Goal: Task Accomplishment & Management: Manage account settings

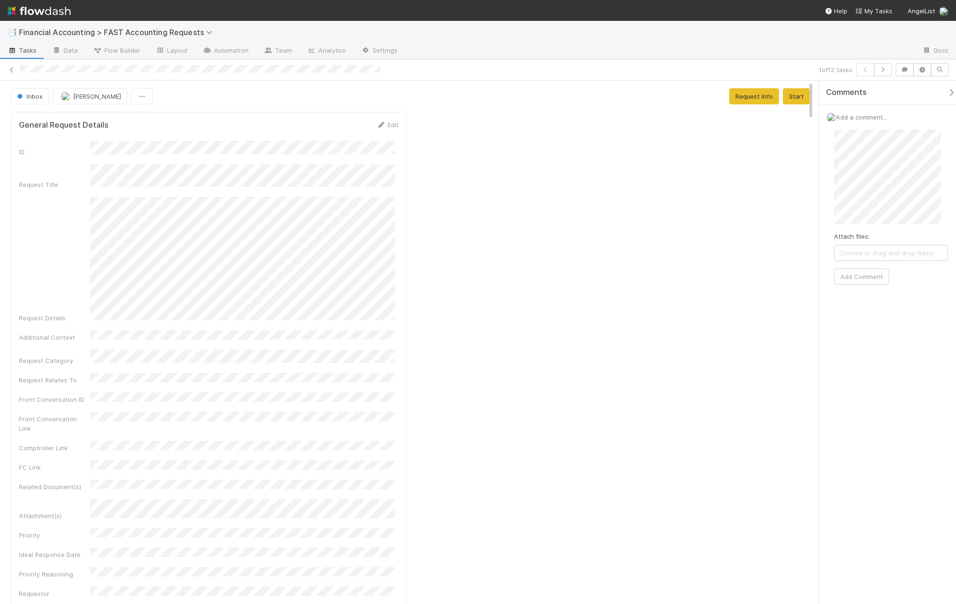
click at [7, 72] on div "1 of 12 tasks" at bounding box center [478, 69] width 956 height 13
click at [11, 70] on icon at bounding box center [11, 70] width 9 height 6
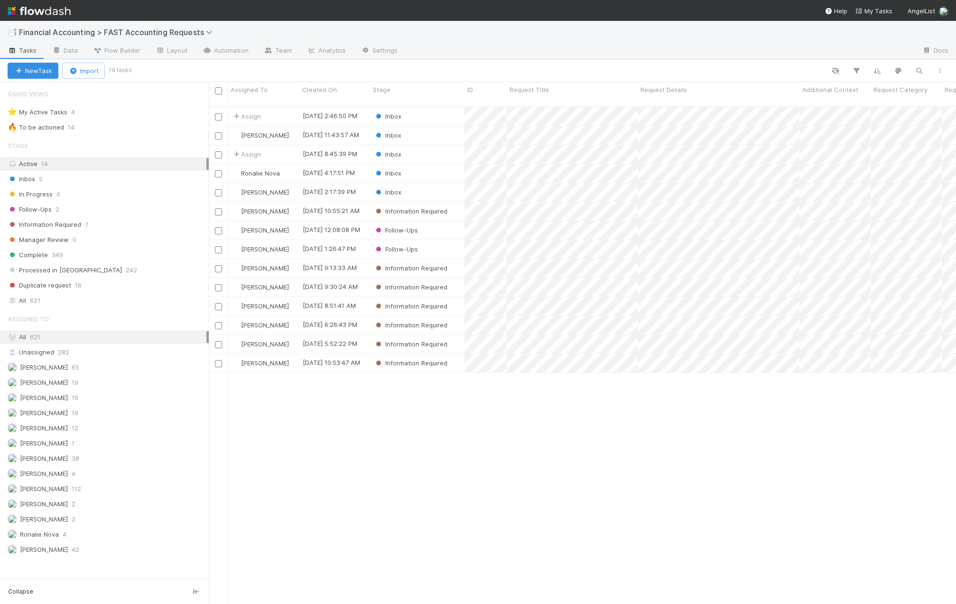
scroll to position [498, 740]
click at [438, 183] on div "Inbox" at bounding box center [417, 192] width 94 height 18
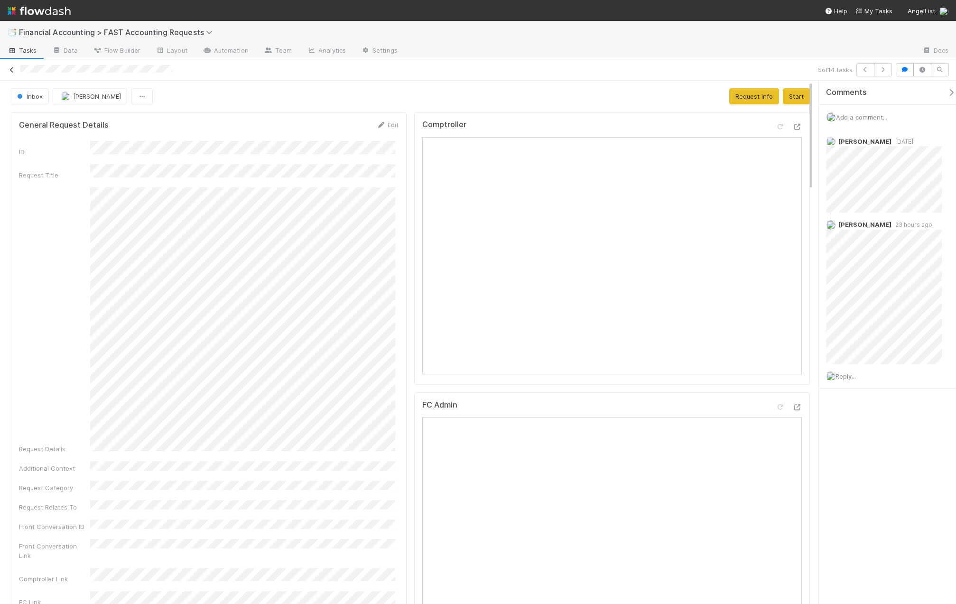
click at [12, 71] on icon at bounding box center [11, 70] width 9 height 6
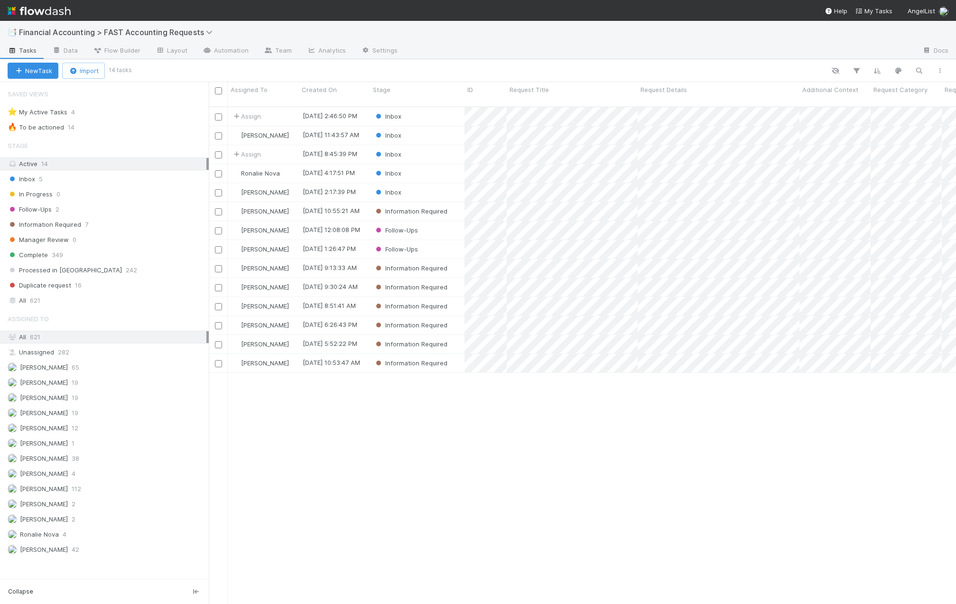
scroll to position [498, 740]
click at [418, 107] on div "Inbox" at bounding box center [417, 116] width 94 height 18
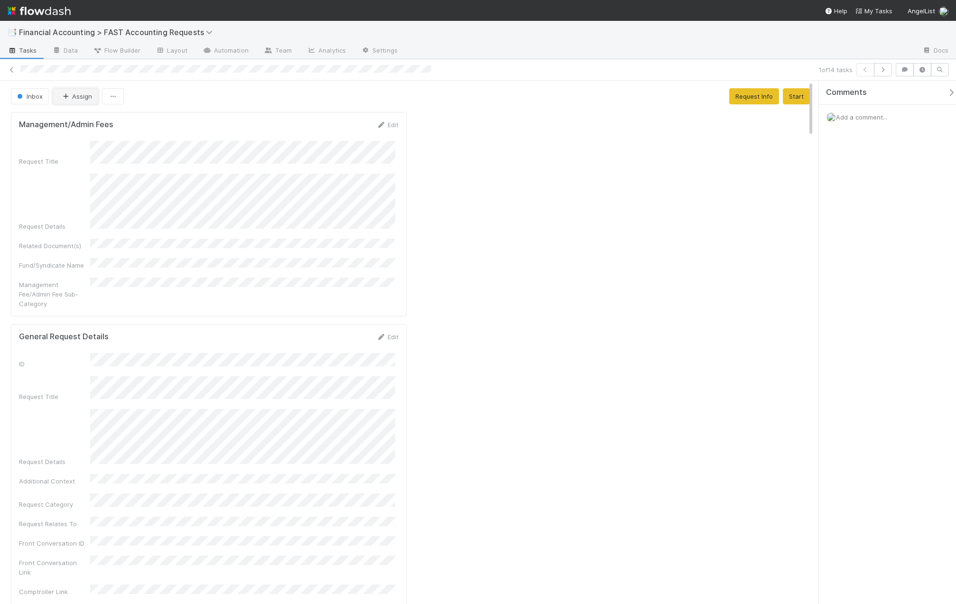
click at [80, 94] on button "Assign" at bounding box center [76, 96] width 46 height 16
click at [106, 174] on div "[PERSON_NAME]" at bounding box center [116, 171] width 134 height 17
click at [12, 67] on icon at bounding box center [11, 70] width 9 height 6
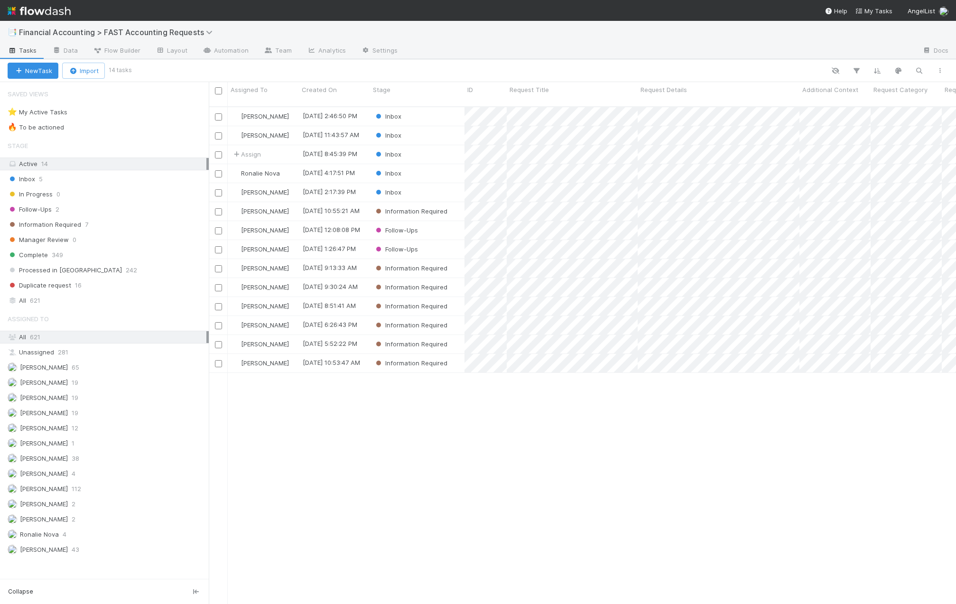
scroll to position [498, 740]
click at [434, 145] on div "Inbox" at bounding box center [417, 154] width 94 height 18
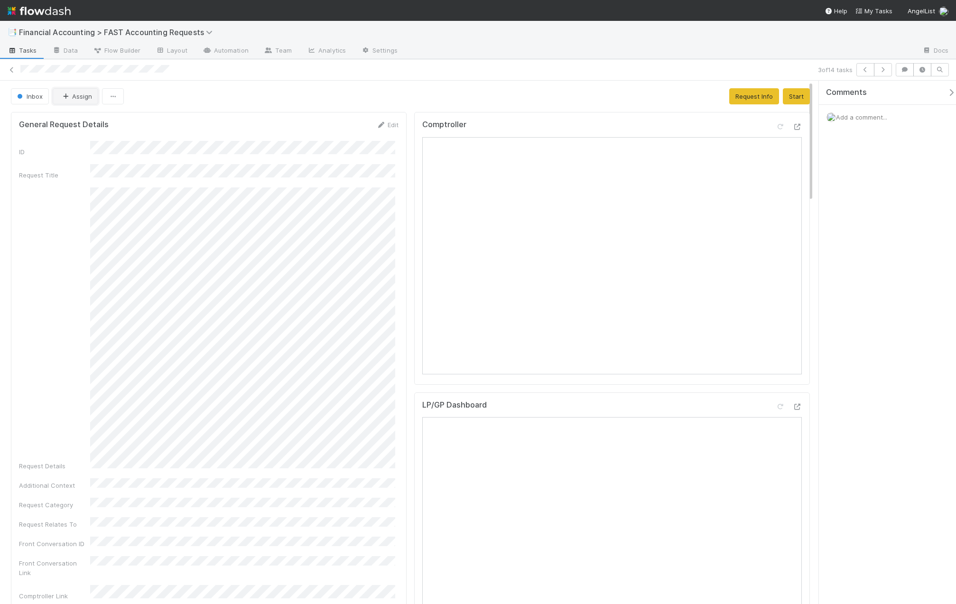
click at [61, 101] on button "Assign" at bounding box center [76, 96] width 46 height 16
click at [95, 176] on div "[PERSON_NAME]" at bounding box center [116, 171] width 134 height 17
click at [894, 122] on div "Add a comment..." at bounding box center [891, 117] width 144 height 25
click at [887, 114] on span "Add a comment..." at bounding box center [861, 117] width 51 height 8
click at [876, 196] on span "[PERSON_NAME]" at bounding box center [882, 194] width 48 height 8
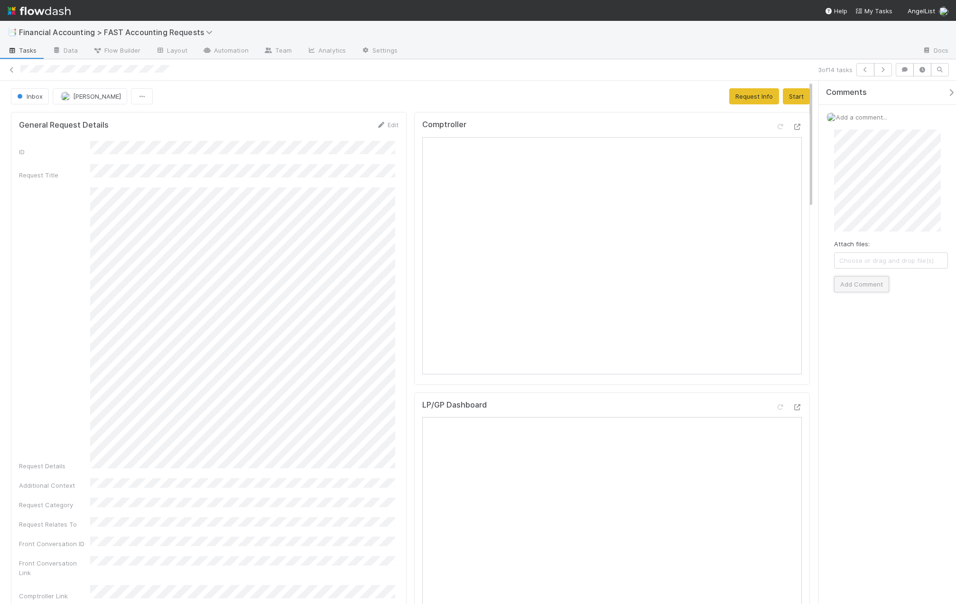
click at [843, 280] on button "Add Comment" at bounding box center [861, 284] width 55 height 16
click at [13, 66] on link at bounding box center [11, 69] width 9 height 9
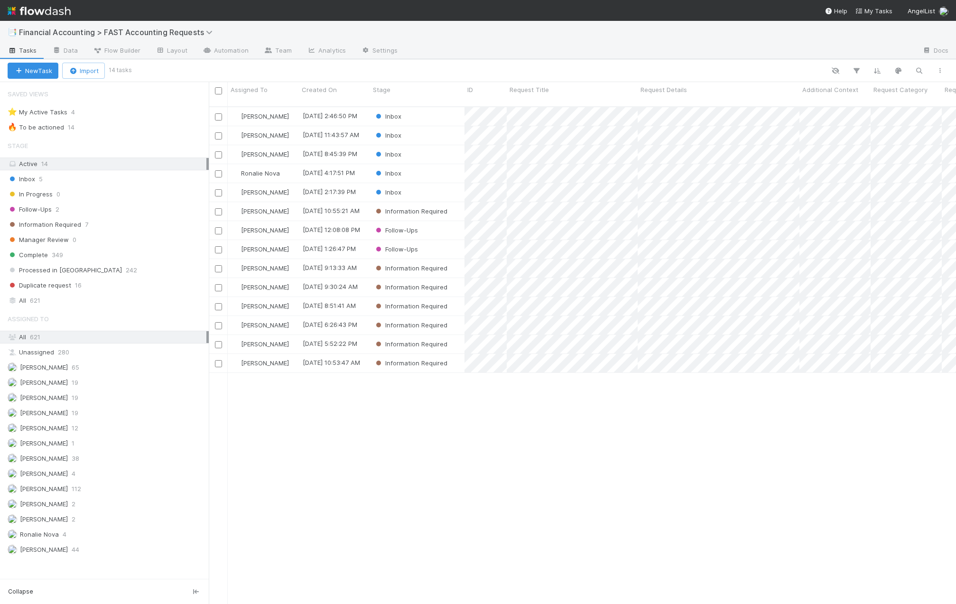
scroll to position [498, 740]
click at [451, 246] on div "Follow-Ups" at bounding box center [417, 249] width 94 height 18
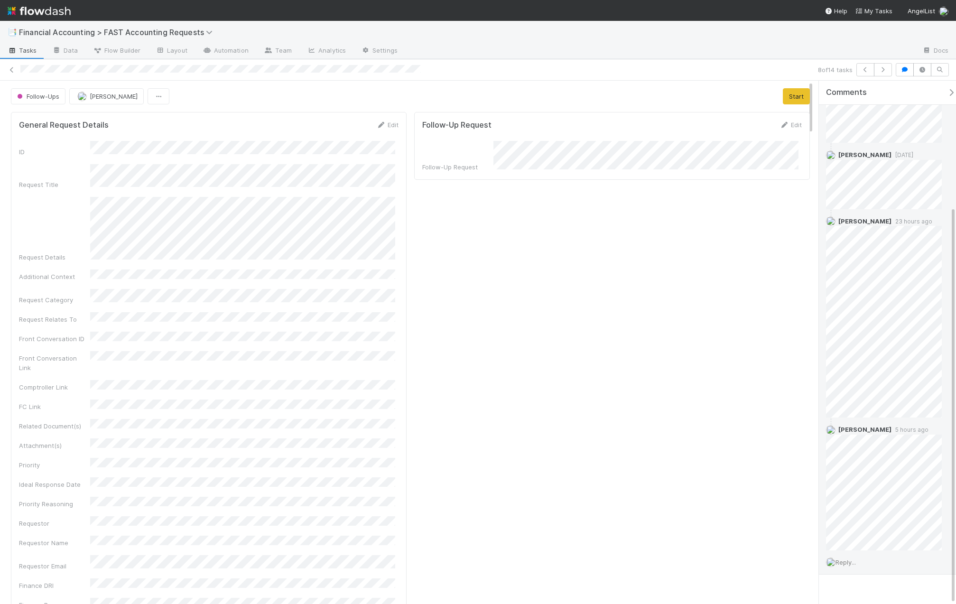
scroll to position [166, 0]
click at [867, 542] on div "Reply..." at bounding box center [887, 544] width 137 height 24
click at [856, 547] on span "Reply..." at bounding box center [845, 544] width 20 height 8
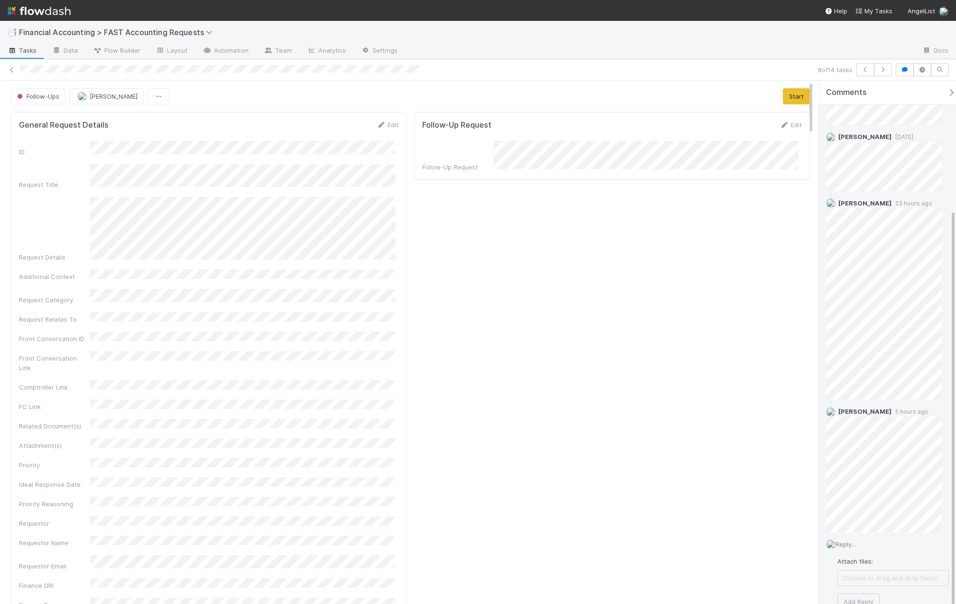
scroll to position [170, 0]
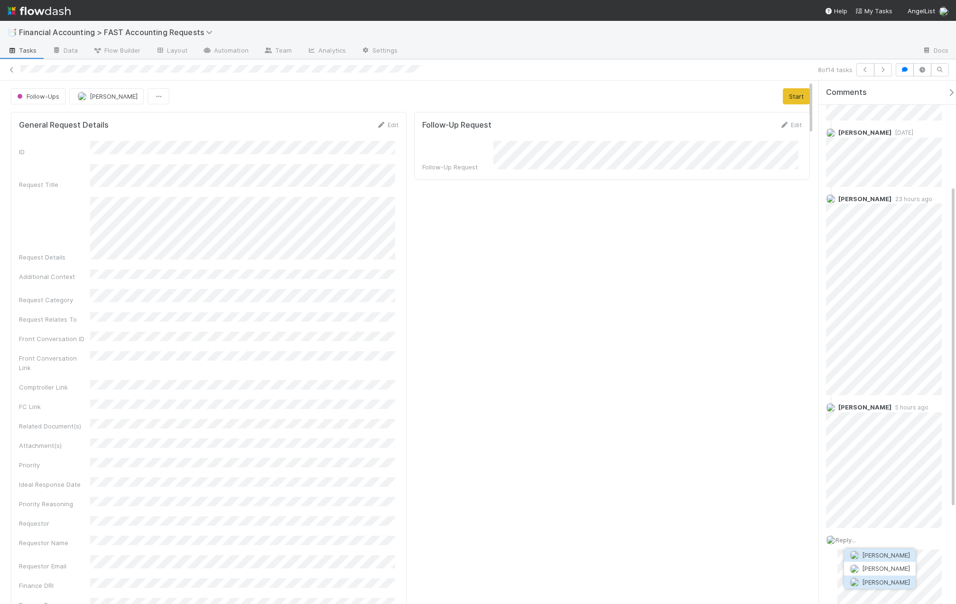
click at [881, 583] on span "[PERSON_NAME]" at bounding box center [886, 582] width 48 height 8
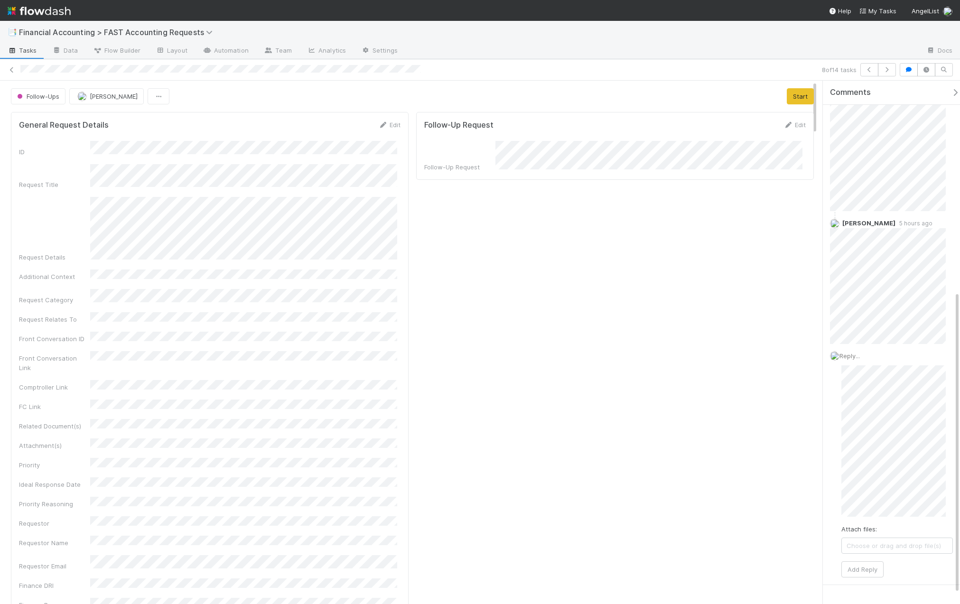
scroll to position [369, 0]
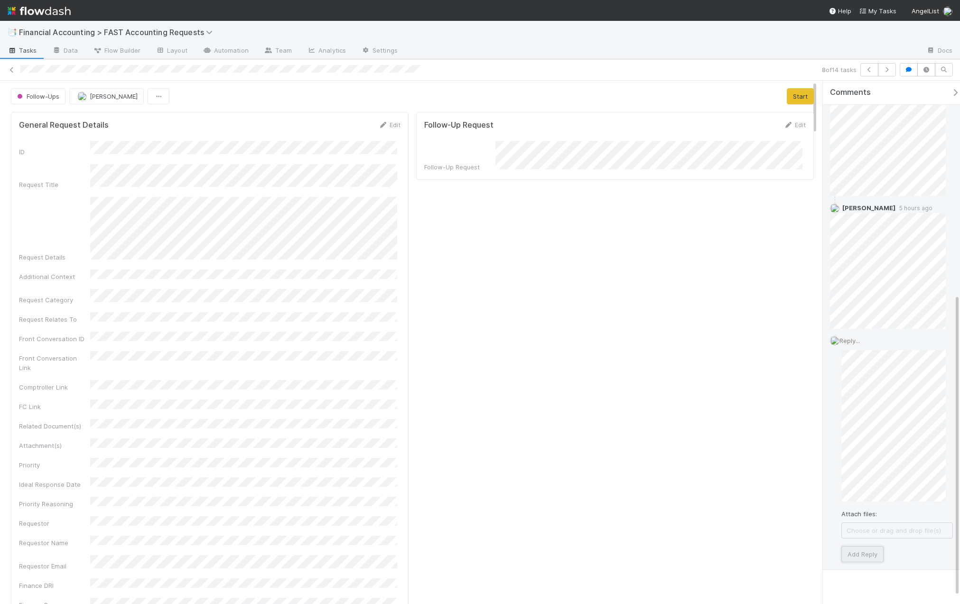
click at [869, 555] on button "Add Reply" at bounding box center [862, 554] width 42 height 16
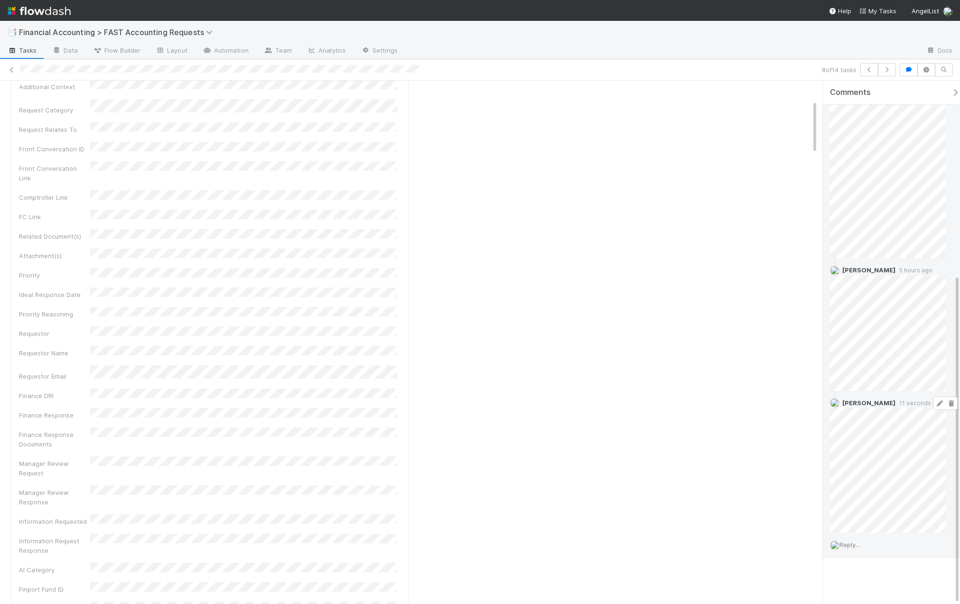
scroll to position [308, 0]
click at [934, 405] on icon at bounding box center [938, 402] width 9 height 6
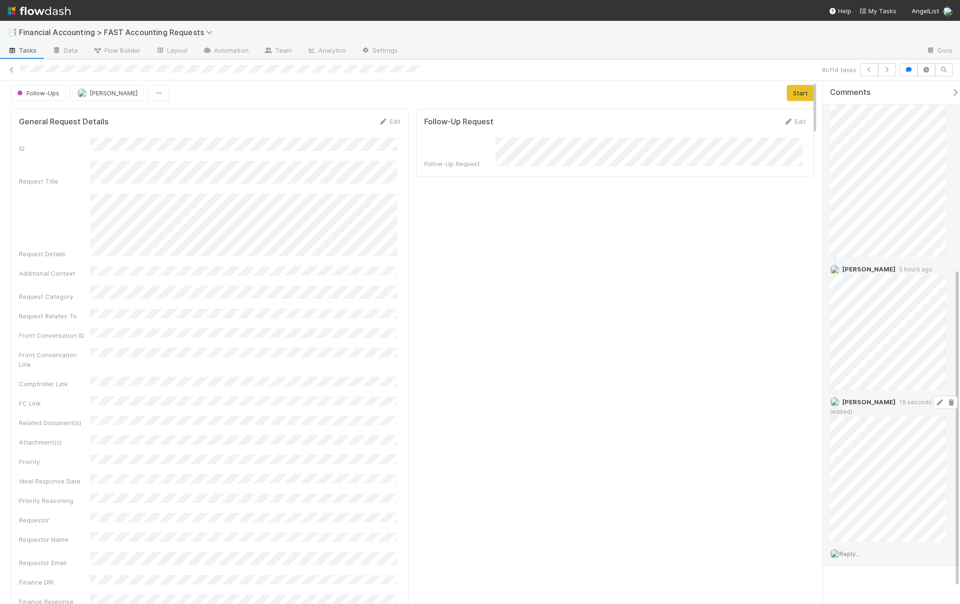
scroll to position [0, 0]
click at [786, 97] on button "Start" at bounding box center [799, 96] width 27 height 16
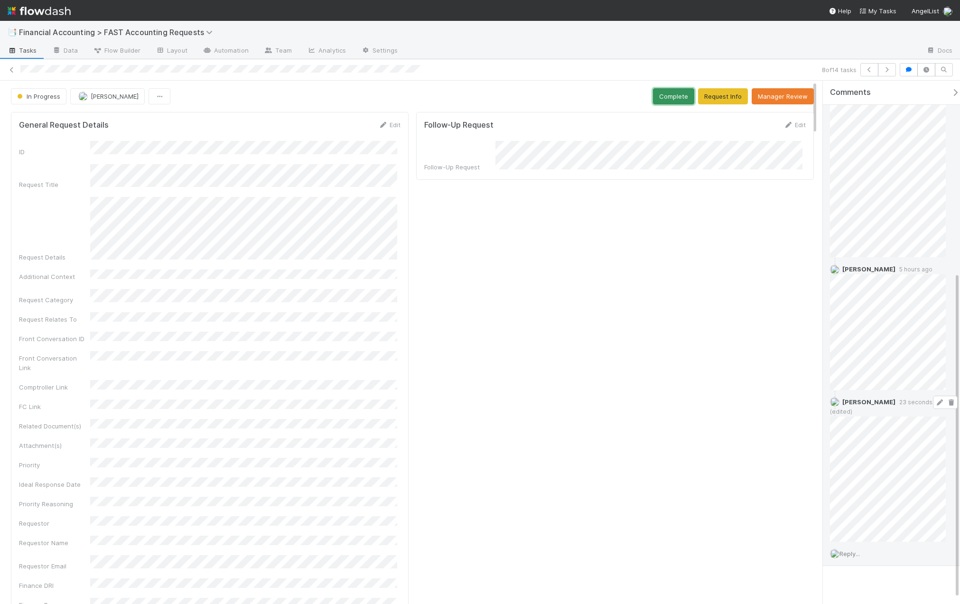
click at [676, 98] on button "Complete" at bounding box center [673, 96] width 41 height 16
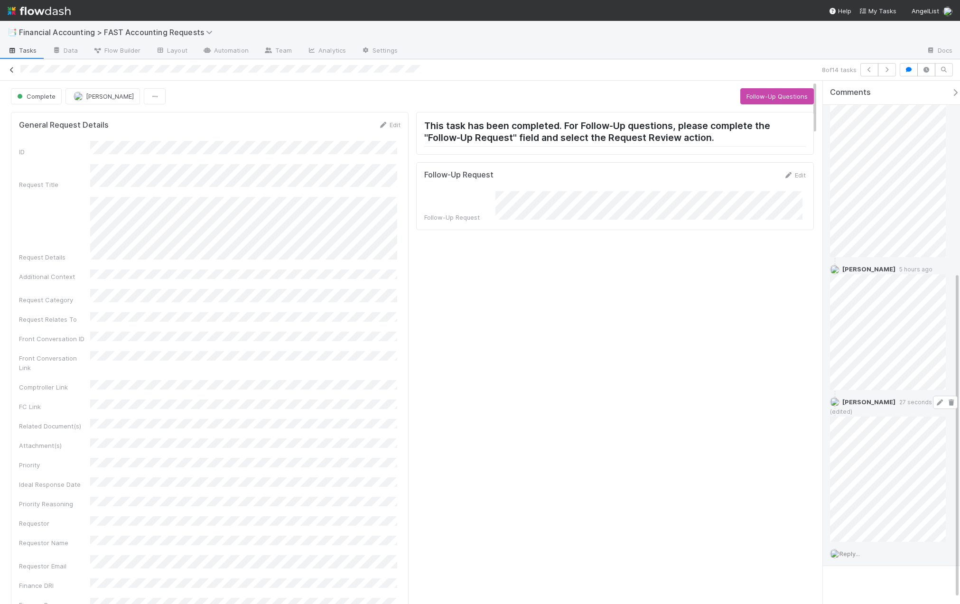
click at [10, 71] on icon at bounding box center [11, 70] width 9 height 6
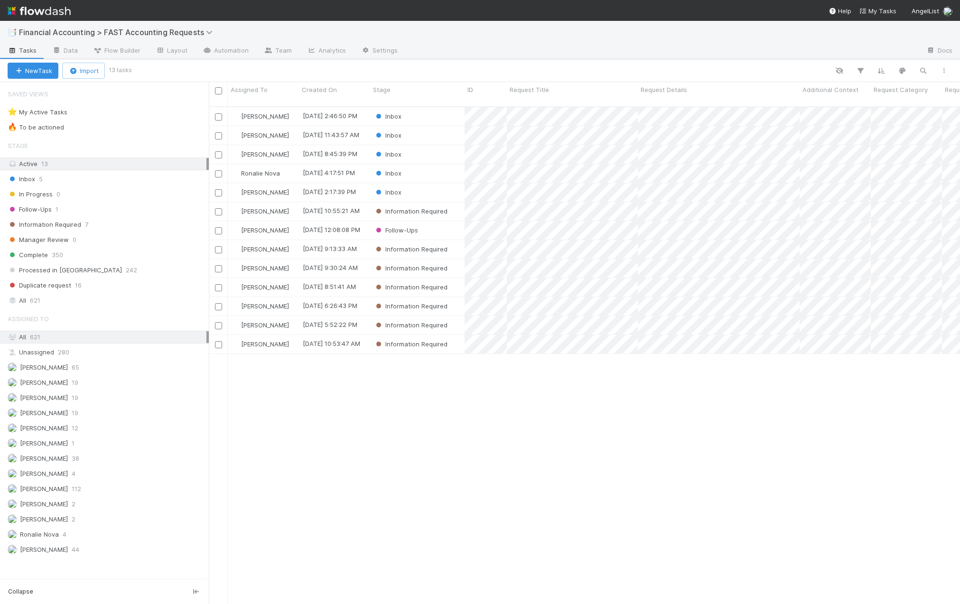
scroll to position [498, 744]
click at [434, 131] on div "Inbox" at bounding box center [417, 135] width 94 height 18
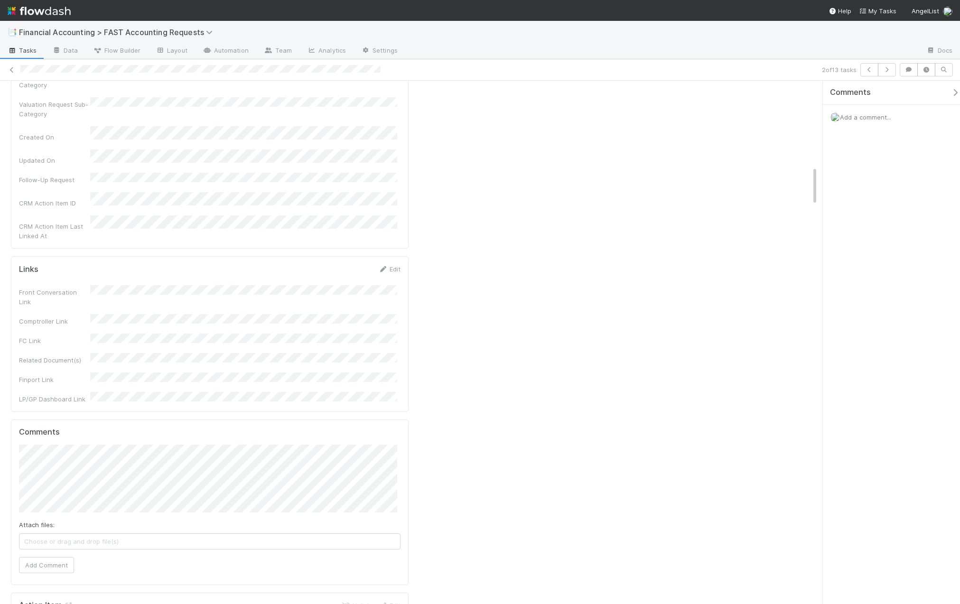
scroll to position [1138, 0]
